Goal: Task Accomplishment & Management: Manage account settings

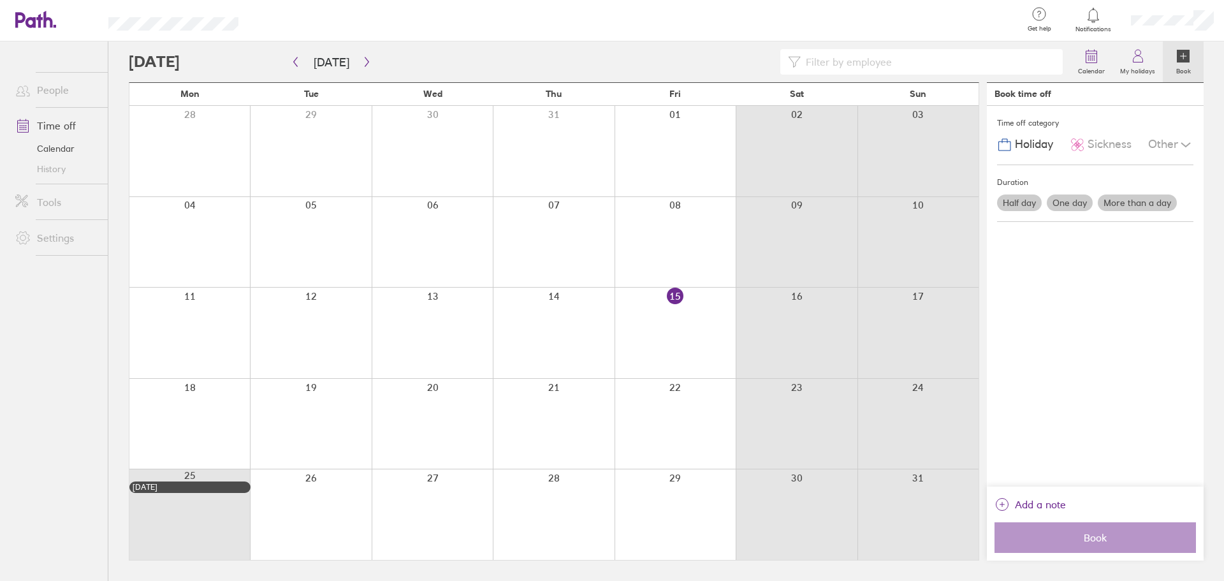
drag, startPoint x: 585, startPoint y: 411, endPoint x: 369, endPoint y: 259, distance: 264.2
click at [585, 411] on div at bounding box center [553, 424] width 121 height 91
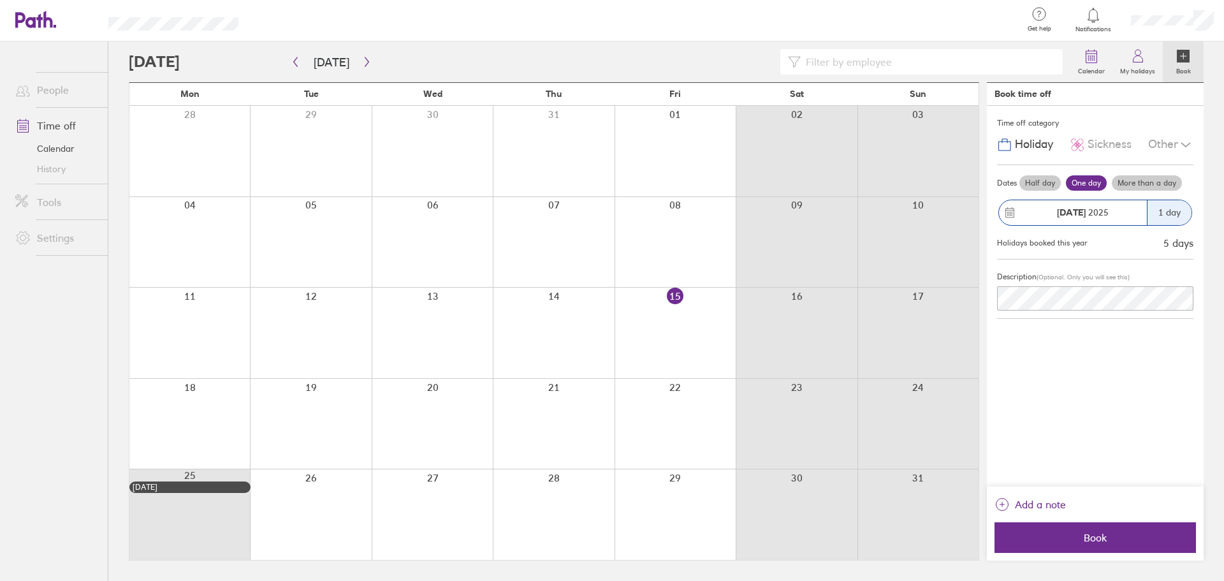
click at [584, 408] on div at bounding box center [553, 424] width 121 height 91
click at [1175, 144] on div "Other" at bounding box center [1171, 145] width 45 height 24
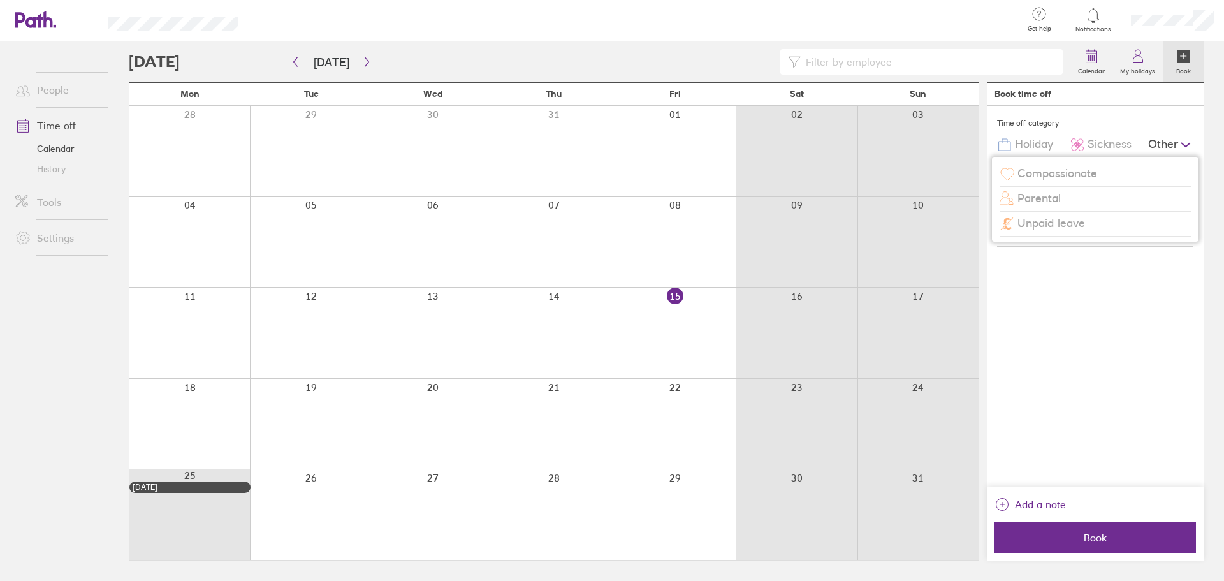
click at [1175, 144] on div "Other" at bounding box center [1171, 145] width 45 height 24
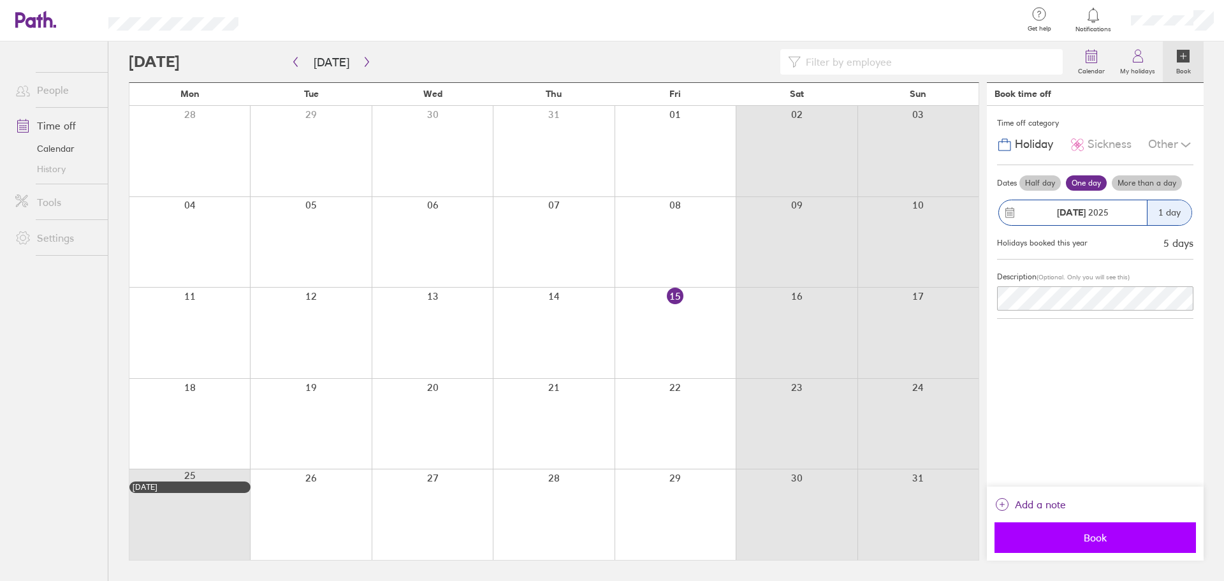
click at [1101, 543] on span "Book" at bounding box center [1096, 537] width 184 height 11
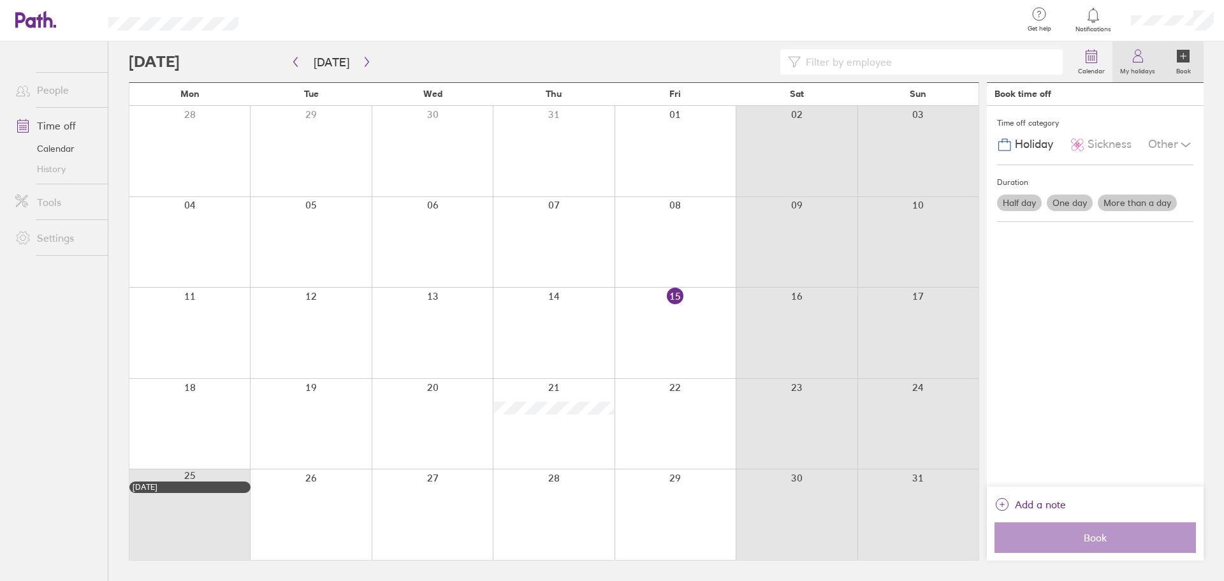
click at [1143, 63] on icon at bounding box center [1138, 55] width 15 height 15
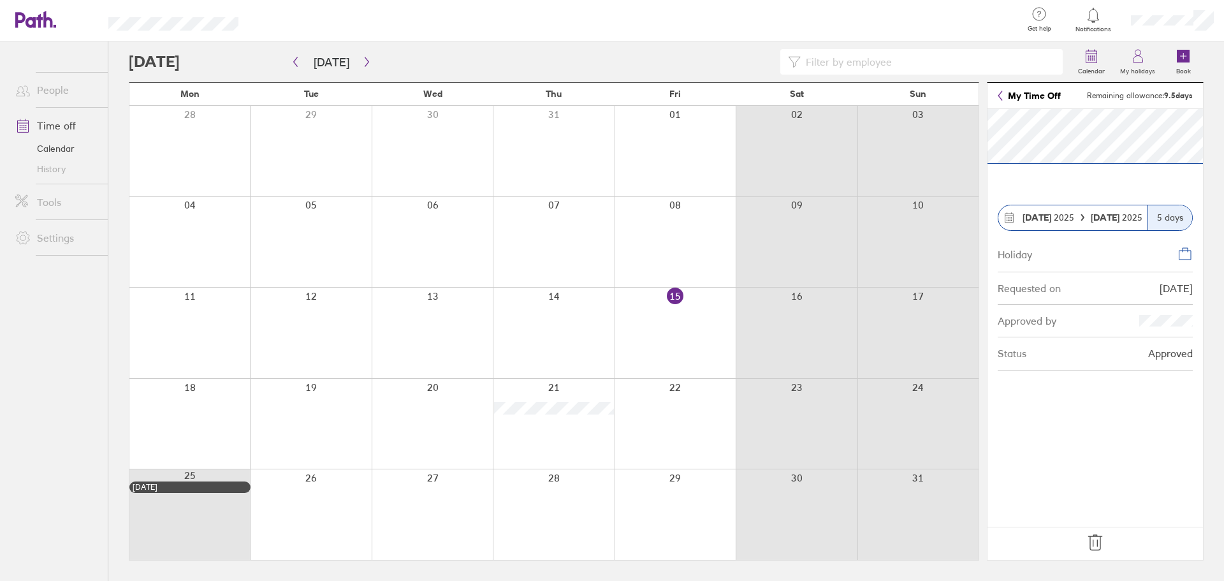
click at [996, 93] on header "My Time Off Remaining allowance: 9.5 days" at bounding box center [1096, 96] width 216 height 26
click at [999, 95] on icon at bounding box center [1001, 96] width 4 height 10
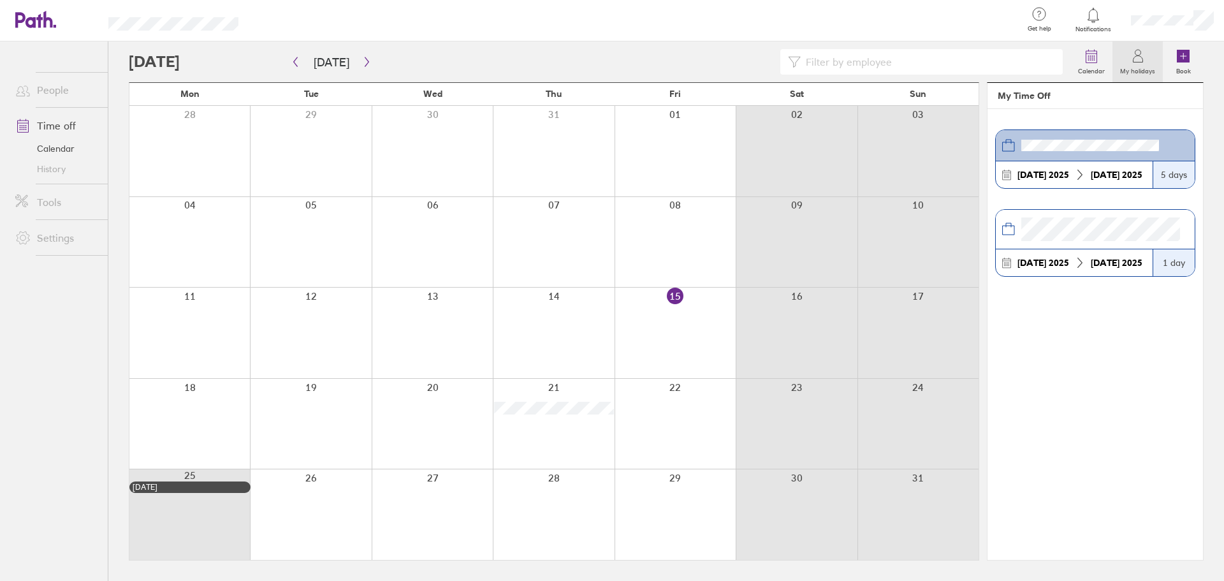
click at [62, 128] on link "Time off" at bounding box center [56, 126] width 103 height 26
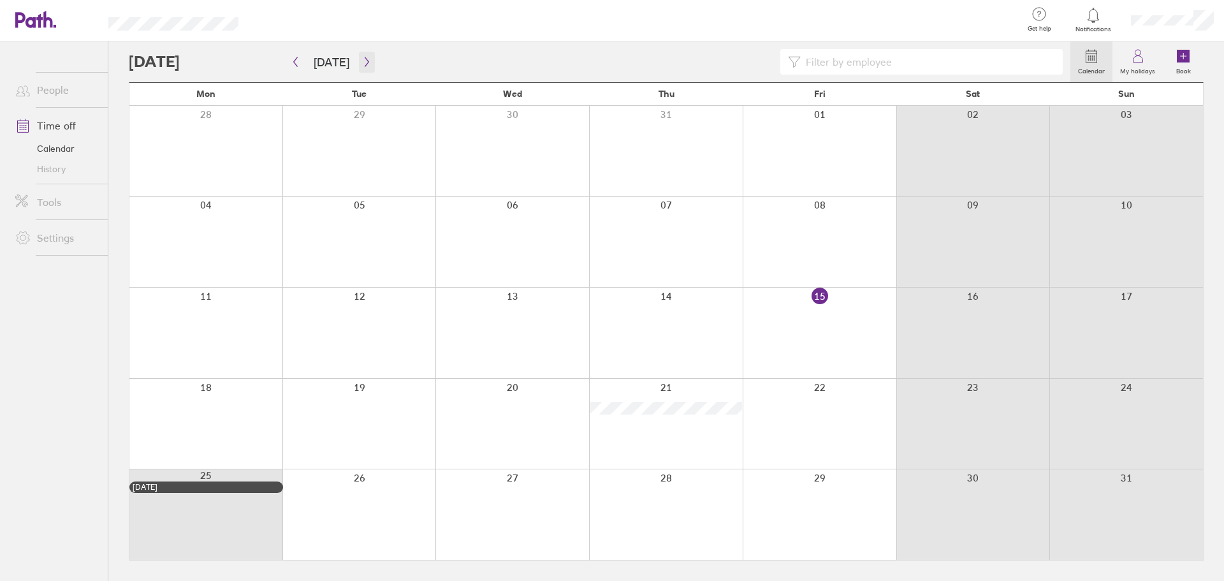
click at [362, 62] on icon "button" at bounding box center [367, 62] width 10 height 10
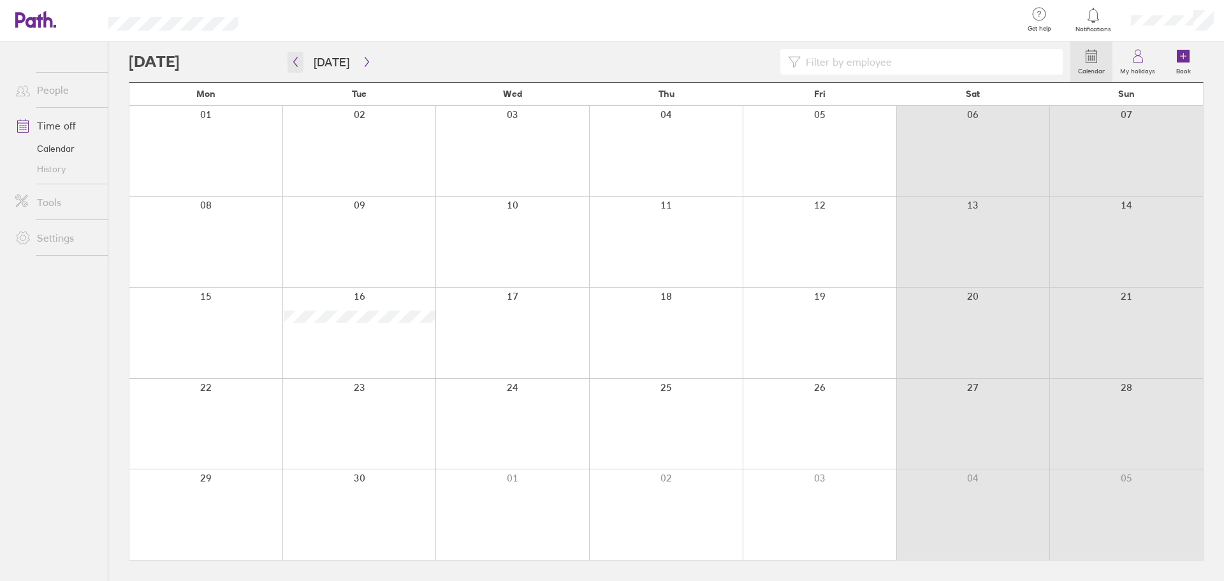
click at [296, 68] on button "button" at bounding box center [296, 62] width 16 height 21
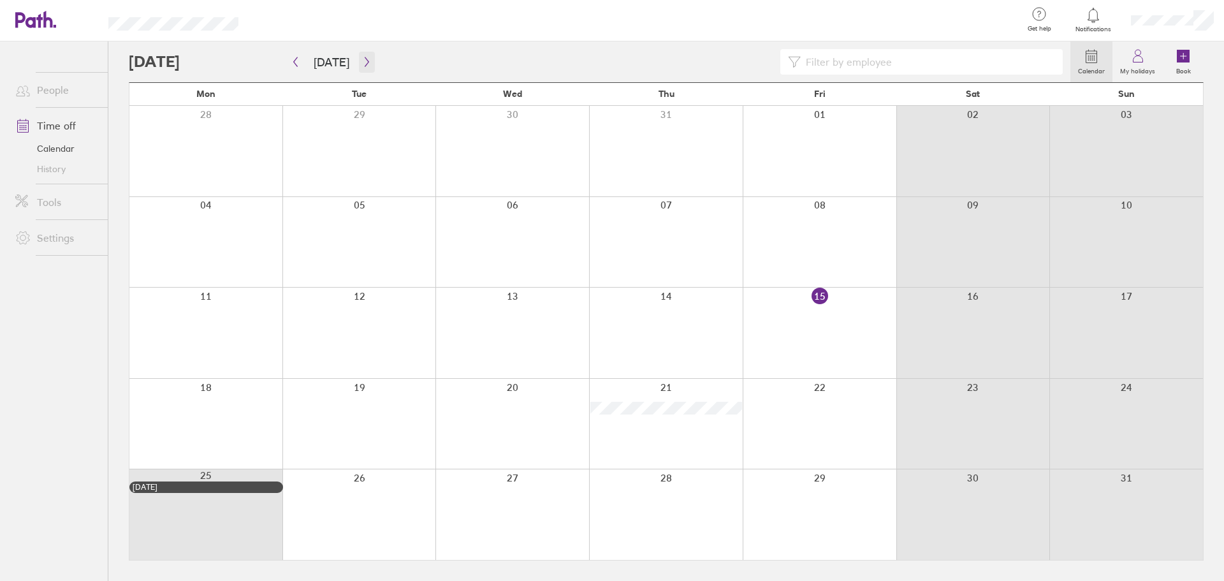
click at [359, 65] on button "button" at bounding box center [367, 62] width 16 height 21
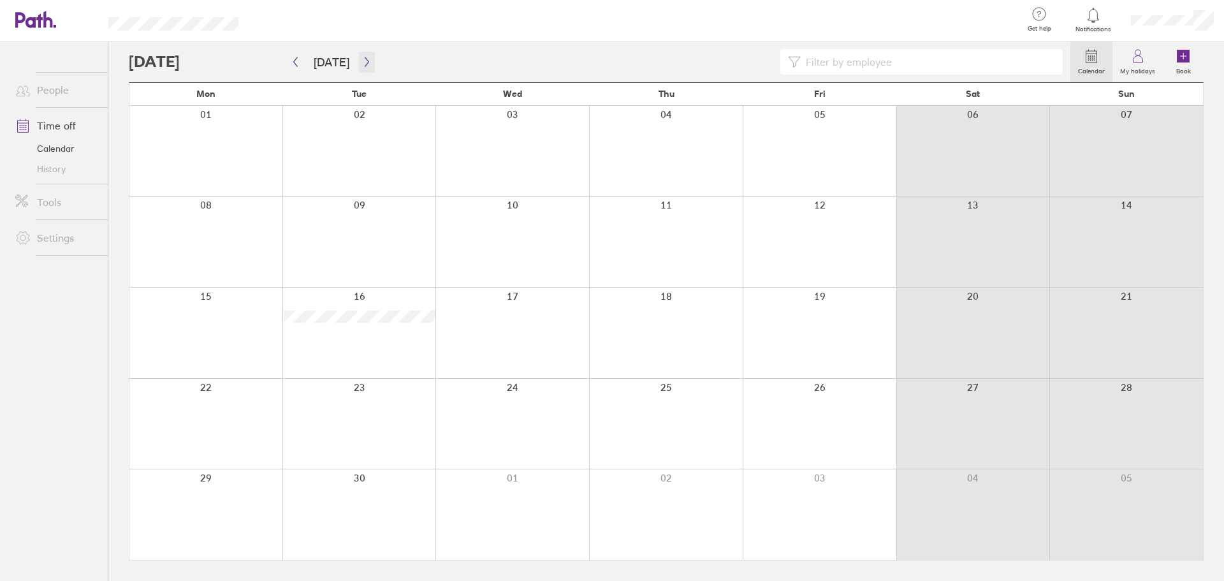
click at [362, 64] on icon "button" at bounding box center [367, 62] width 10 height 10
click at [301, 63] on button "button" at bounding box center [296, 62] width 16 height 21
